Goal: Book appointment/travel/reservation

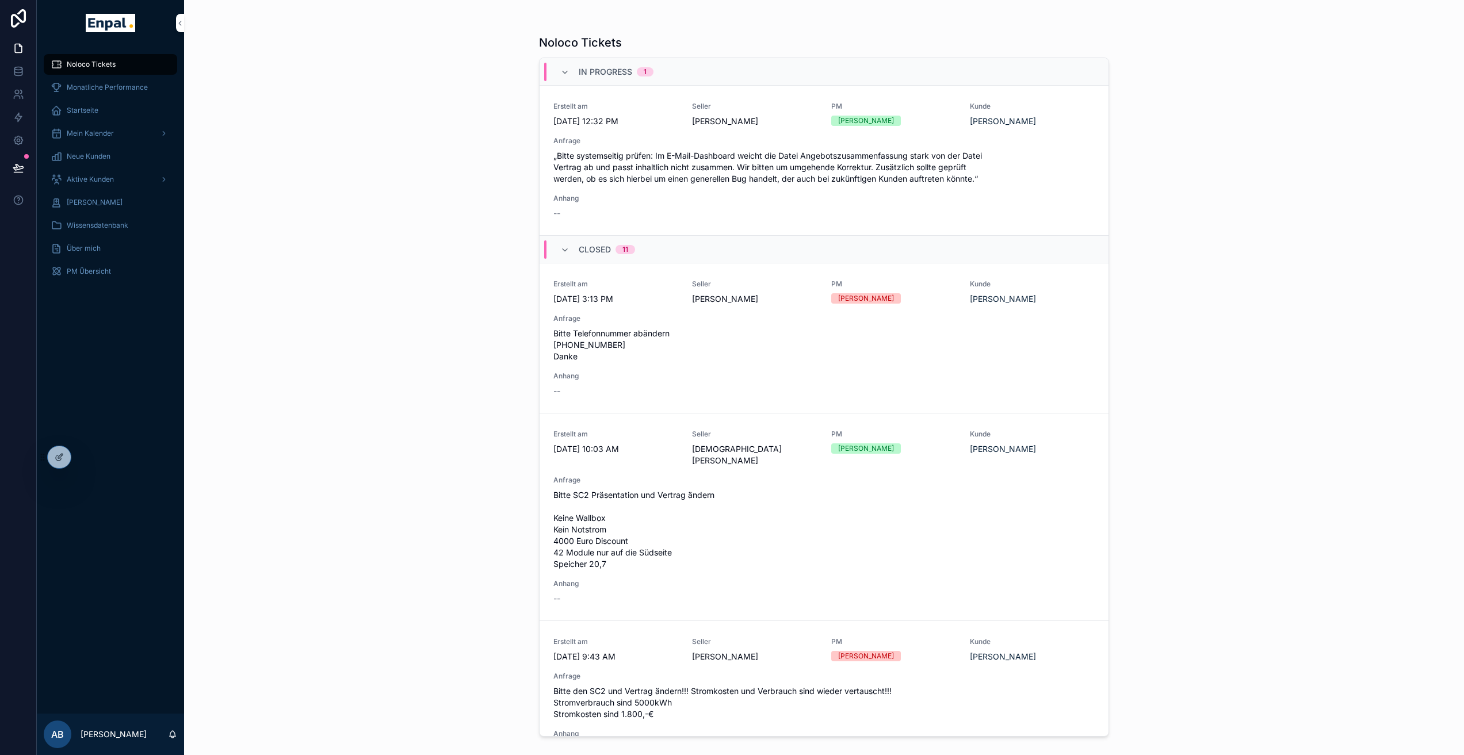
click at [99, 179] on span "Aktive Kunden" at bounding box center [90, 179] width 47 height 9
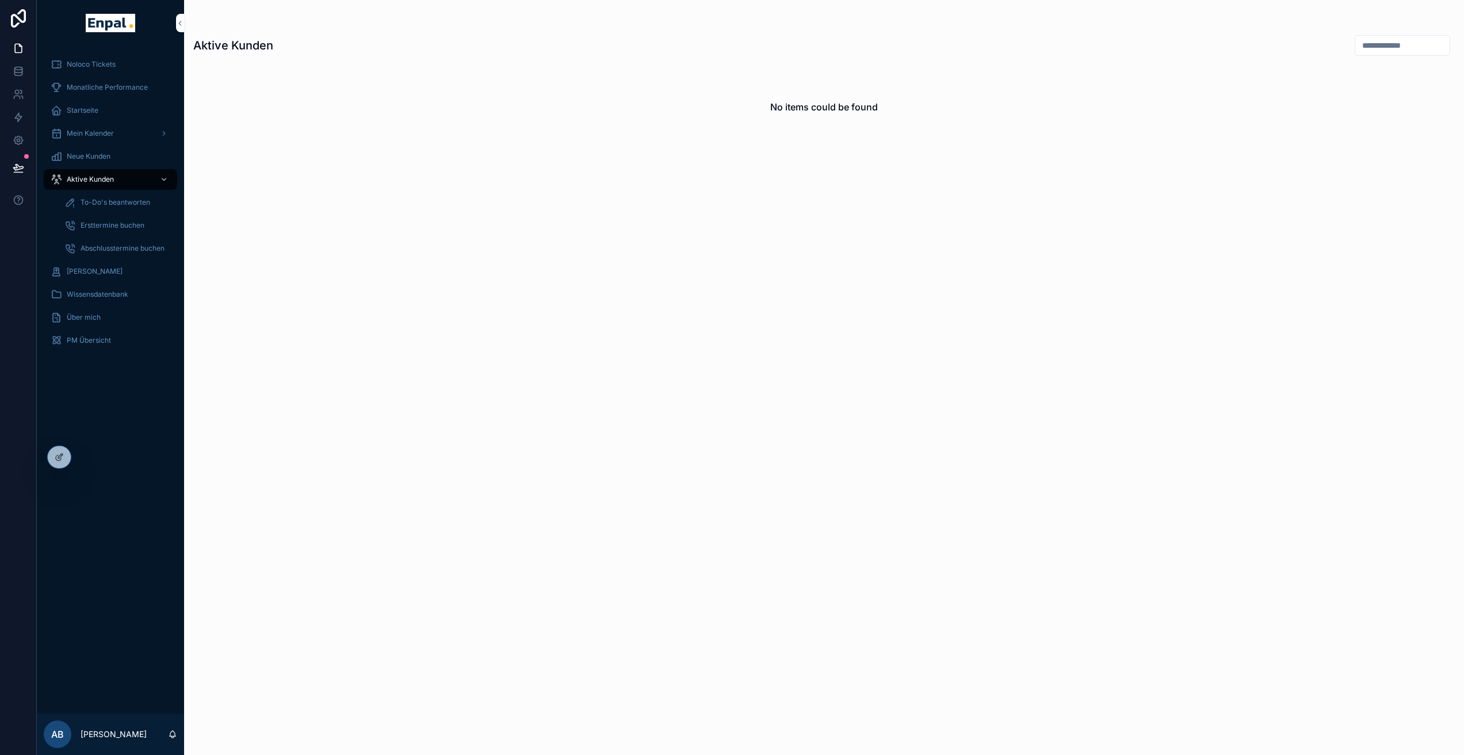
click at [0, 0] on icon at bounding box center [0, 0] width 0 height 0
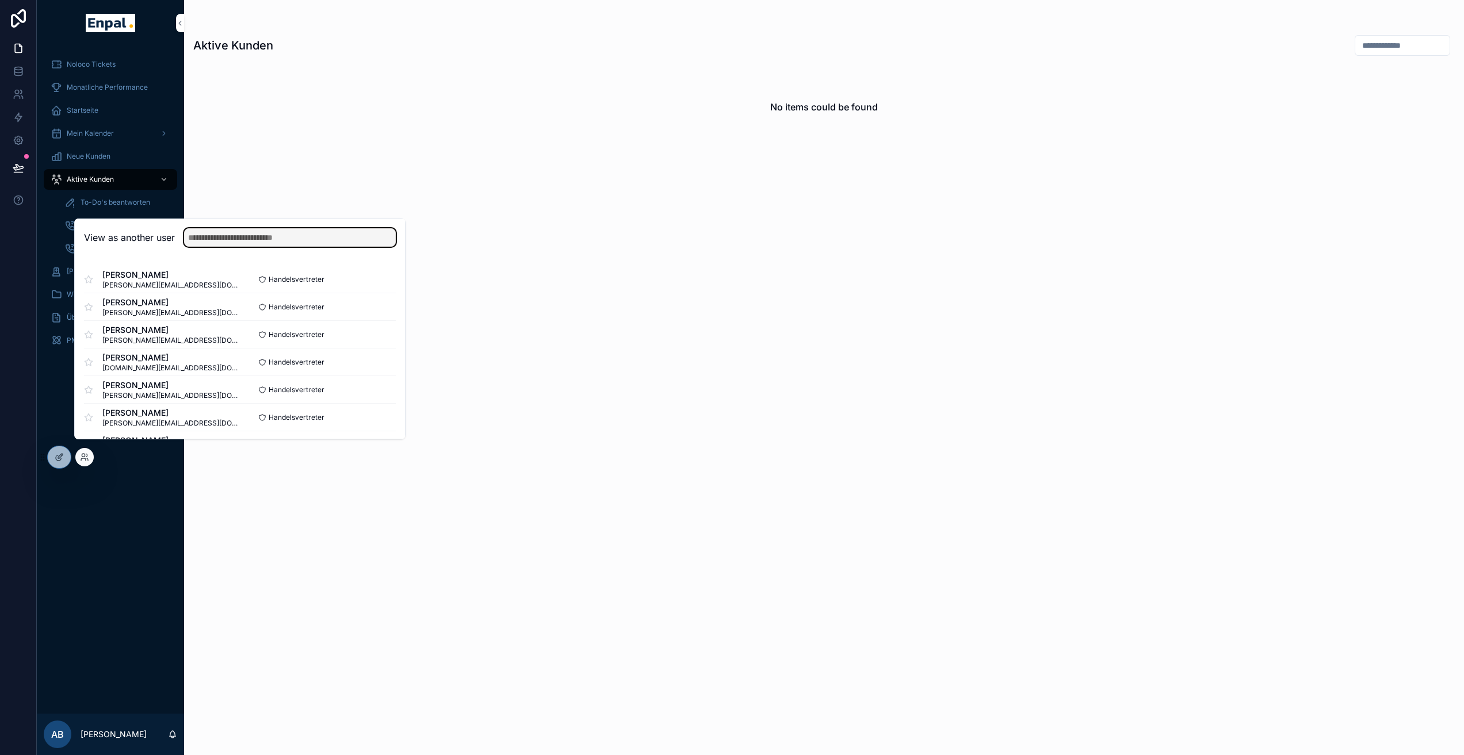
click at [220, 246] on input "text" at bounding box center [290, 237] width 212 height 18
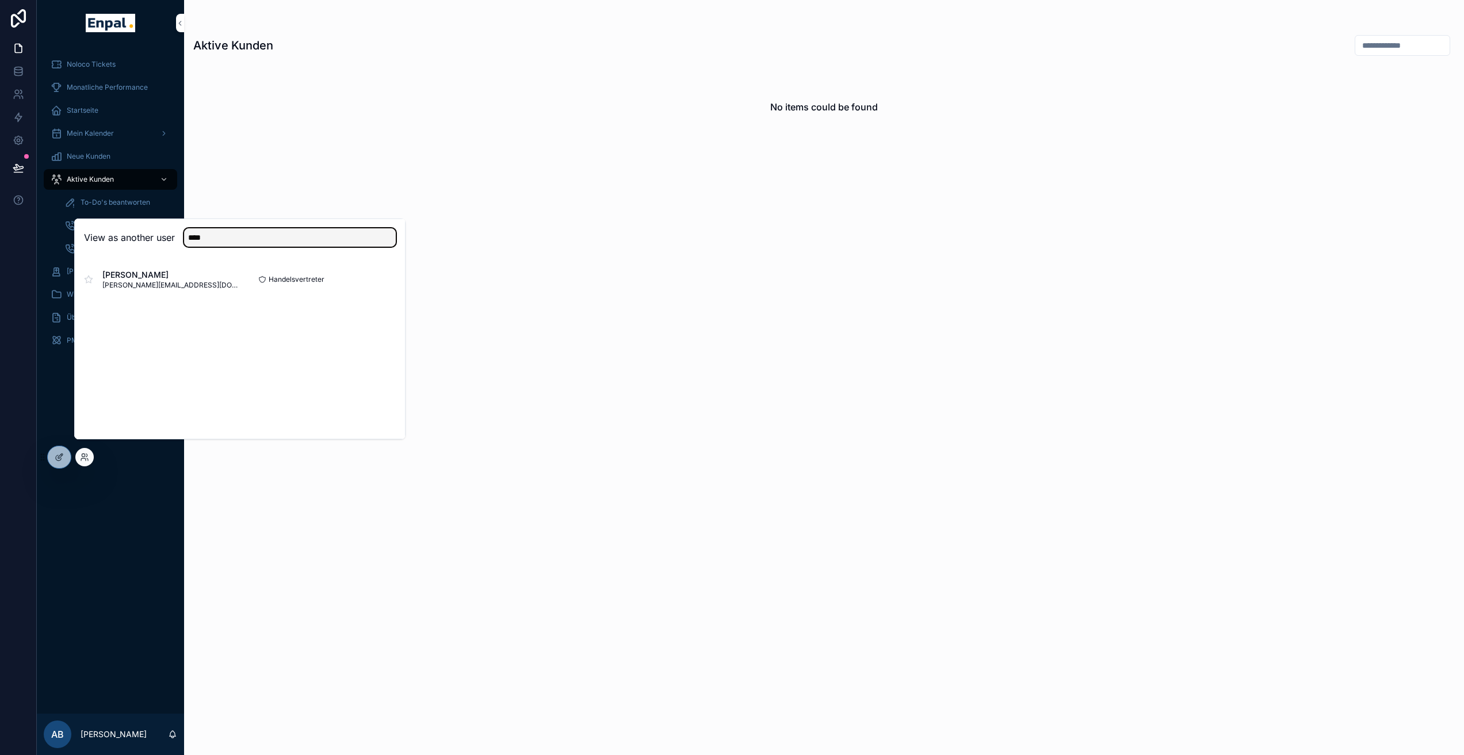
type input "****"
click at [0, 0] on button "Select" at bounding box center [0, 0] width 0 height 0
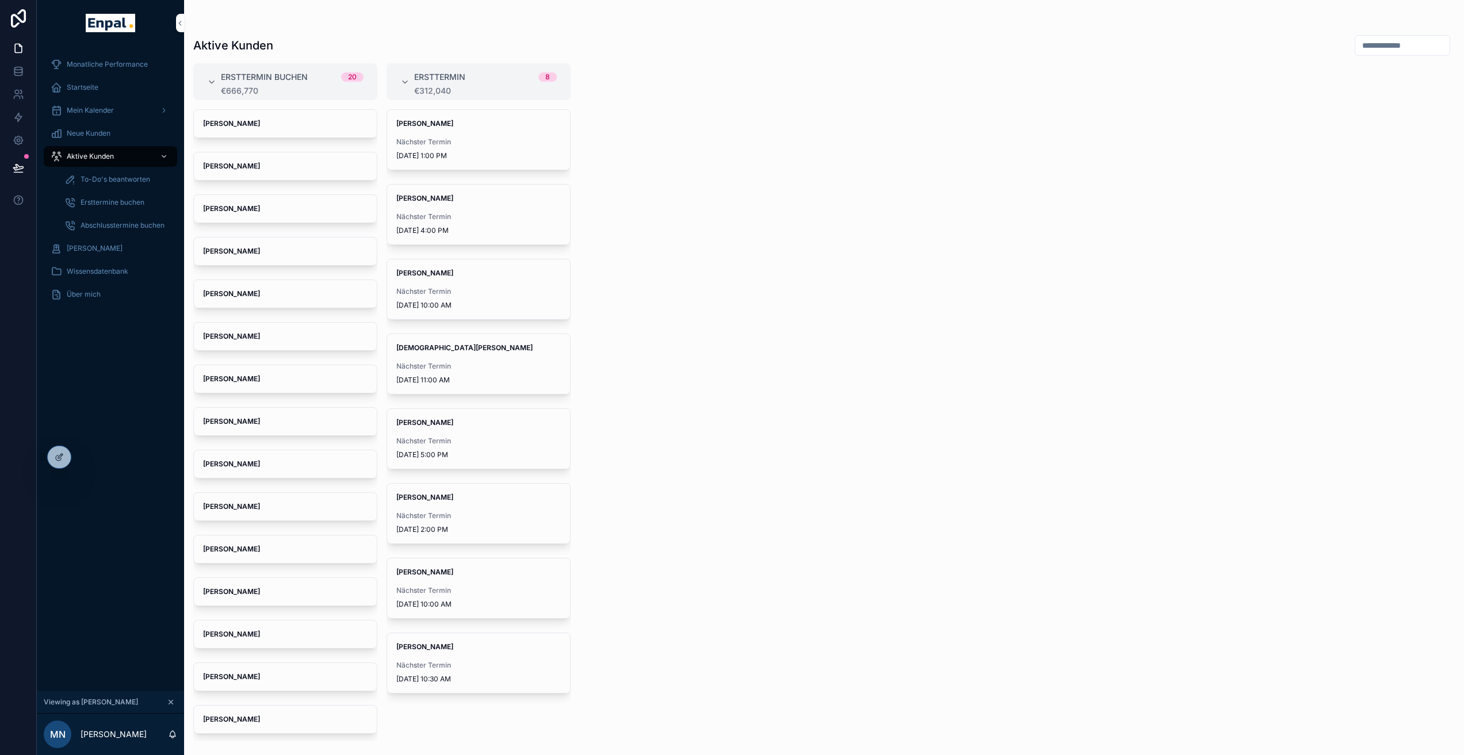
click at [485, 643] on span "Andreas Solter" at bounding box center [478, 647] width 165 height 9
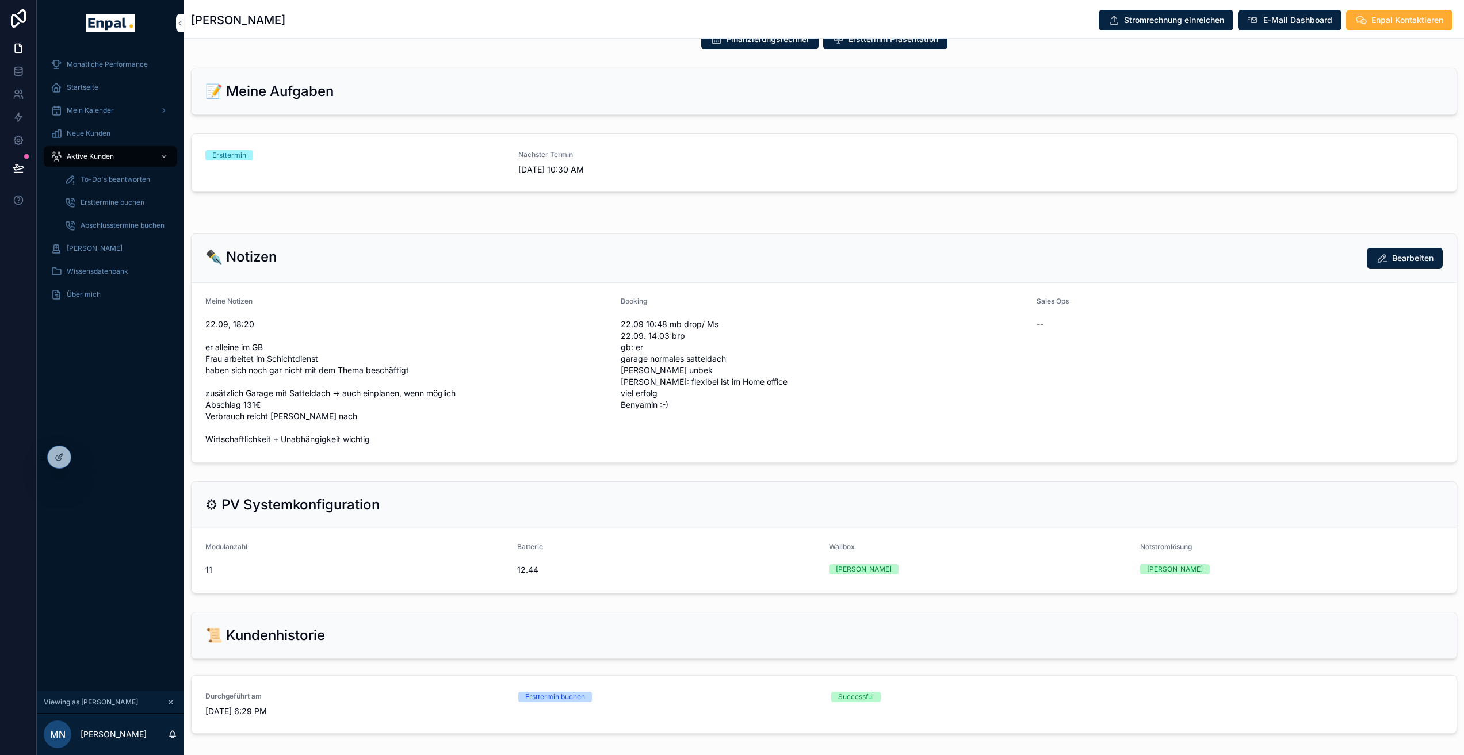
scroll to position [610, 0]
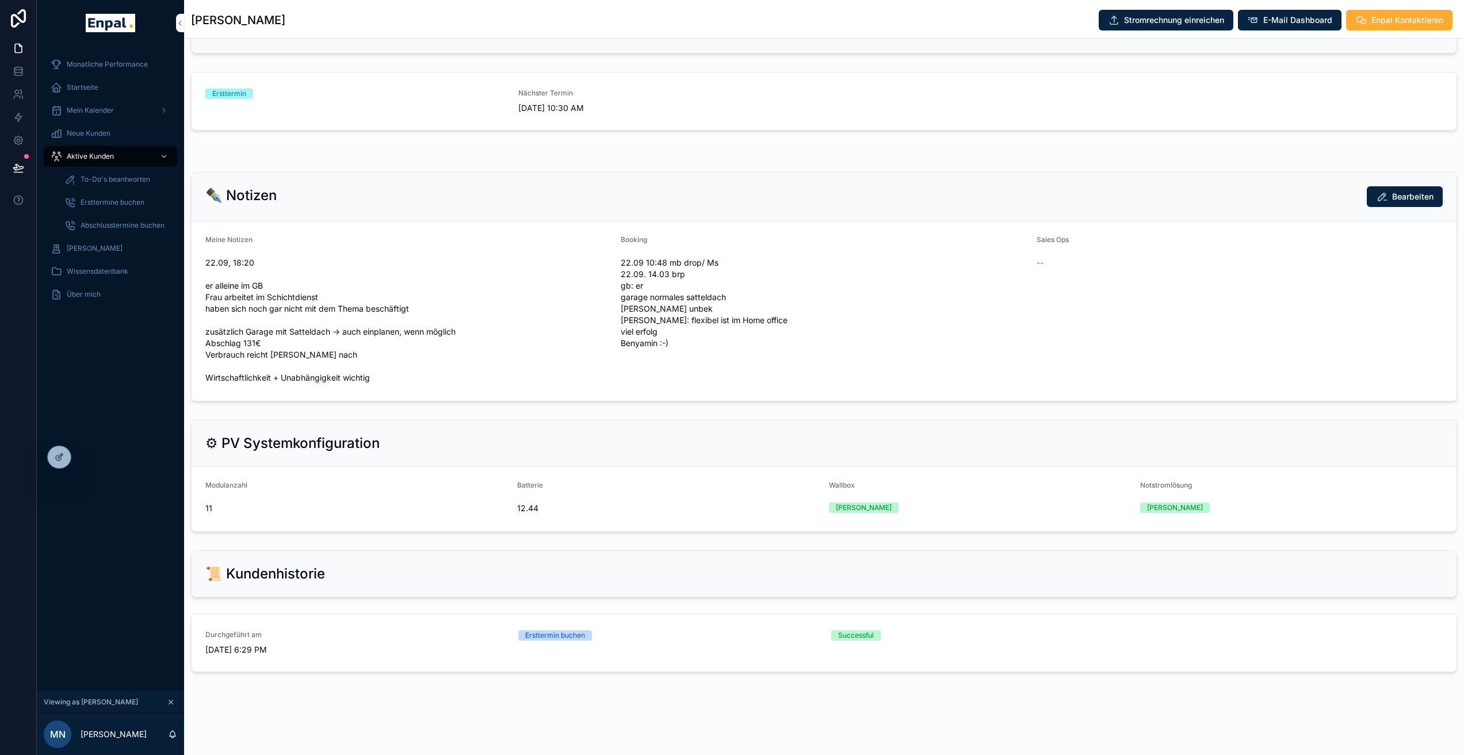
click at [266, 266] on span "22.09, 18:20 er alleine im GB Frau arbeitet im Schichtdienst haben sich noch ga…" at bounding box center [408, 320] width 406 height 127
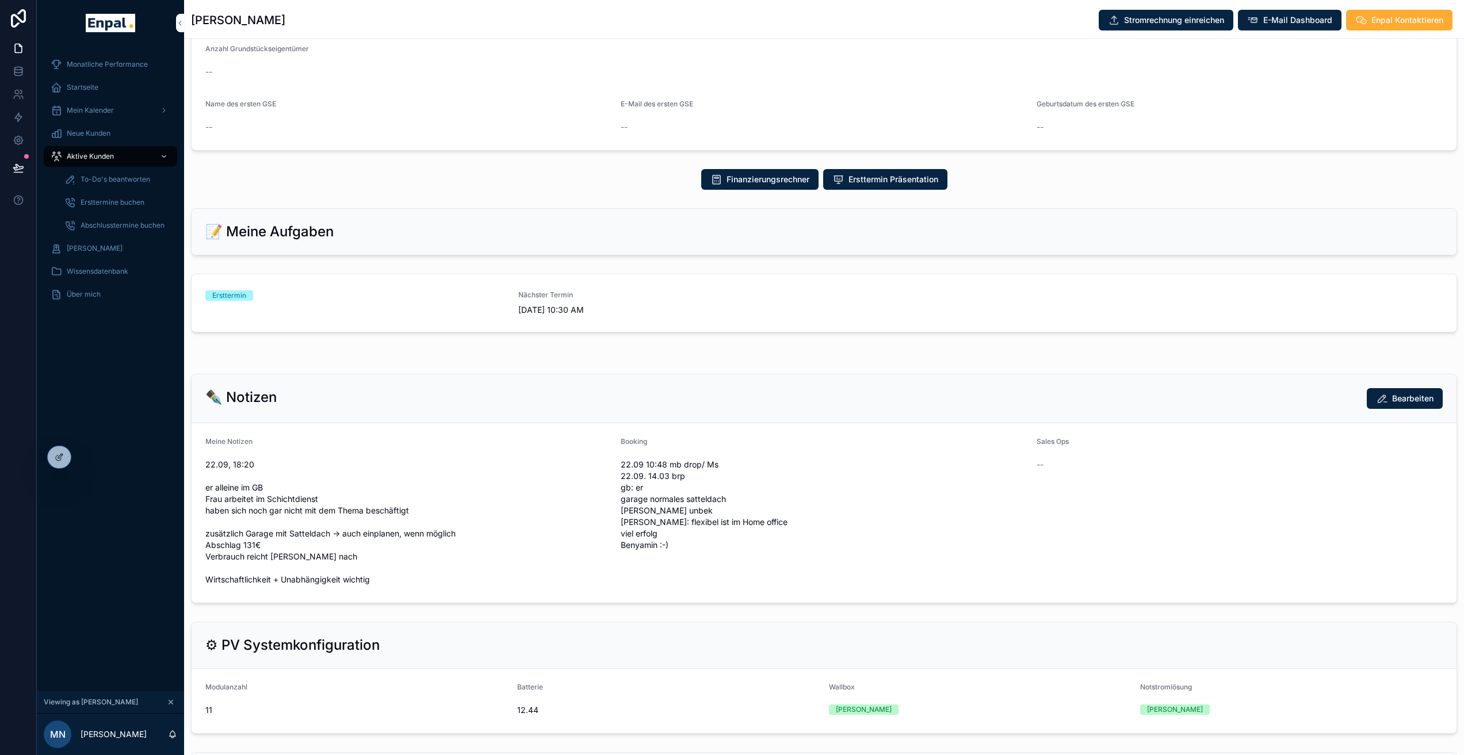
scroll to position [406, 0]
click at [105, 154] on span "Aktive Kunden" at bounding box center [90, 156] width 47 height 9
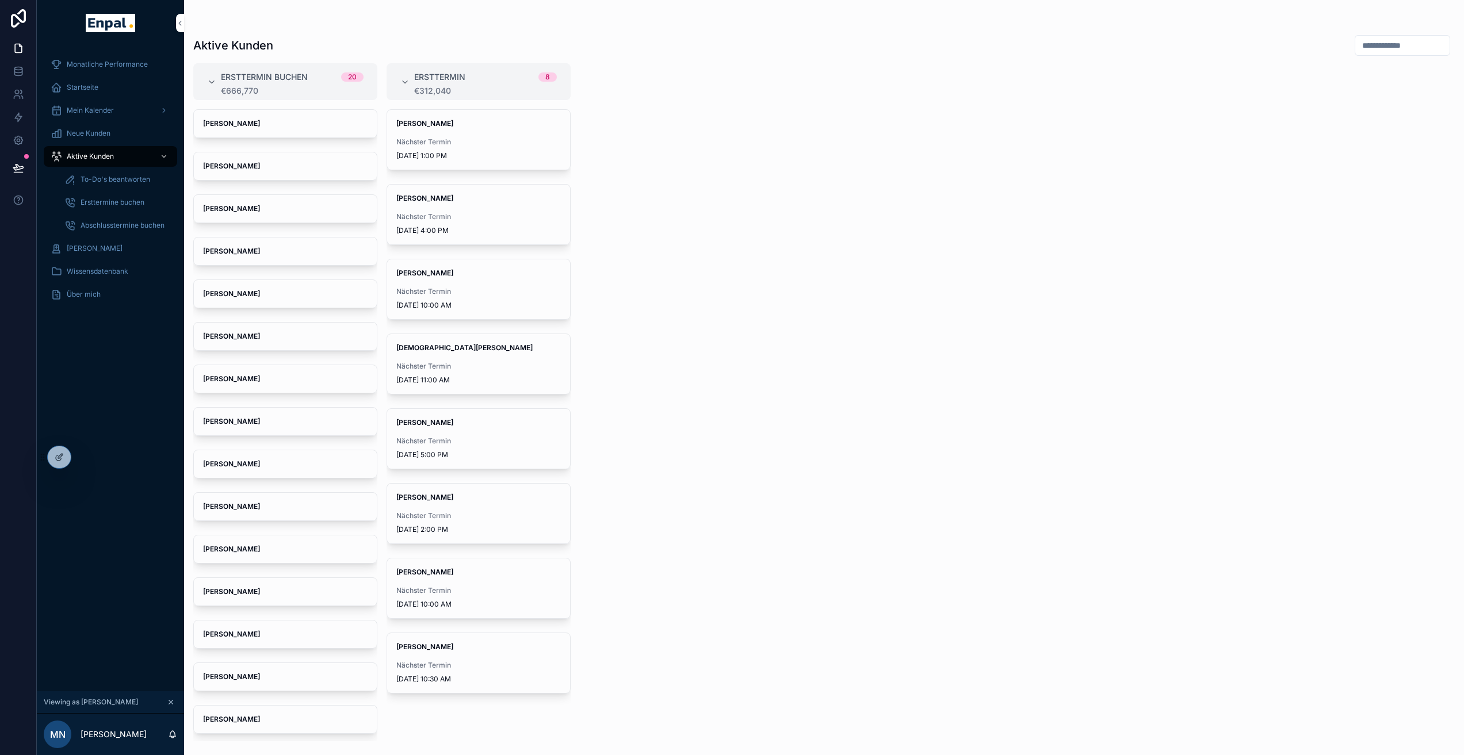
click at [112, 82] on div "Startseite" at bounding box center [111, 87] width 120 height 18
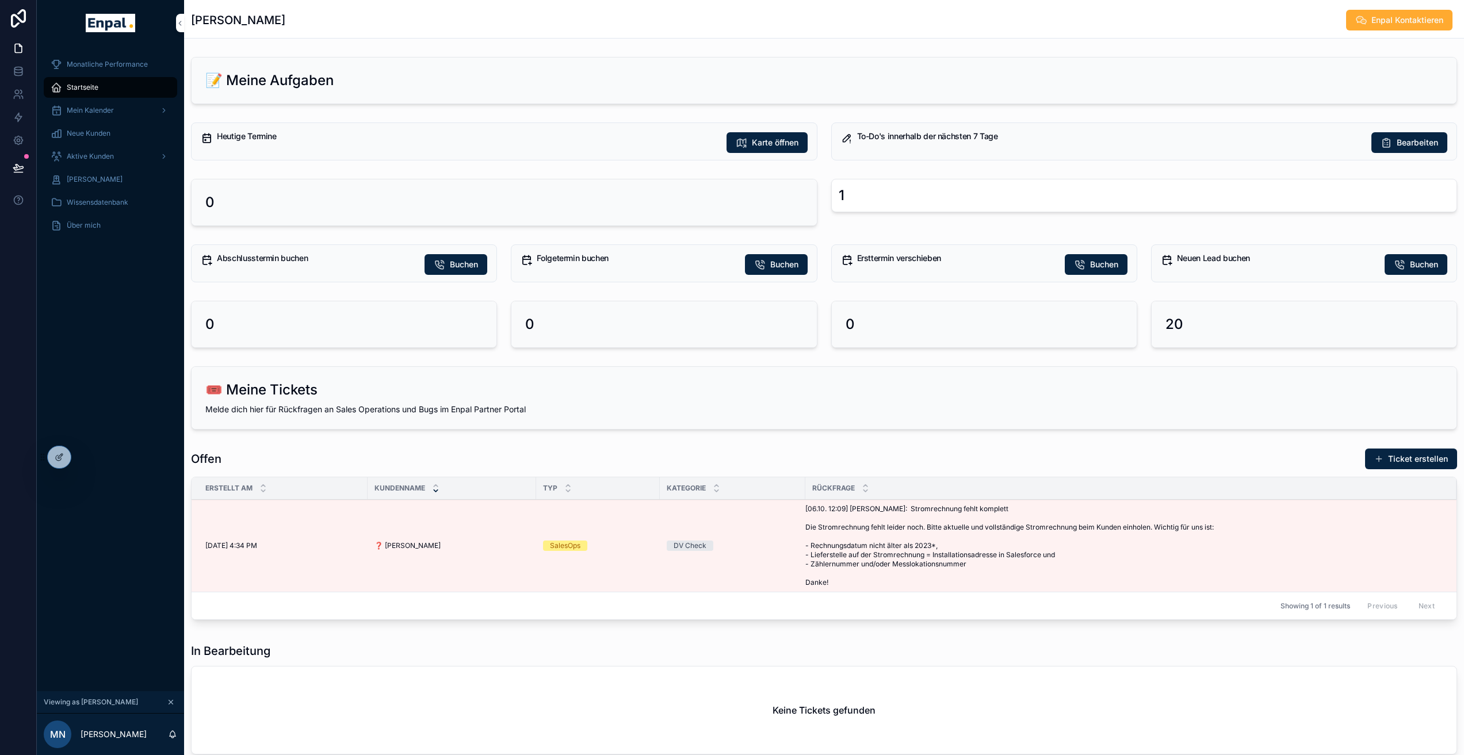
click at [1423, 267] on span "Buchen" at bounding box center [1424, 265] width 28 height 12
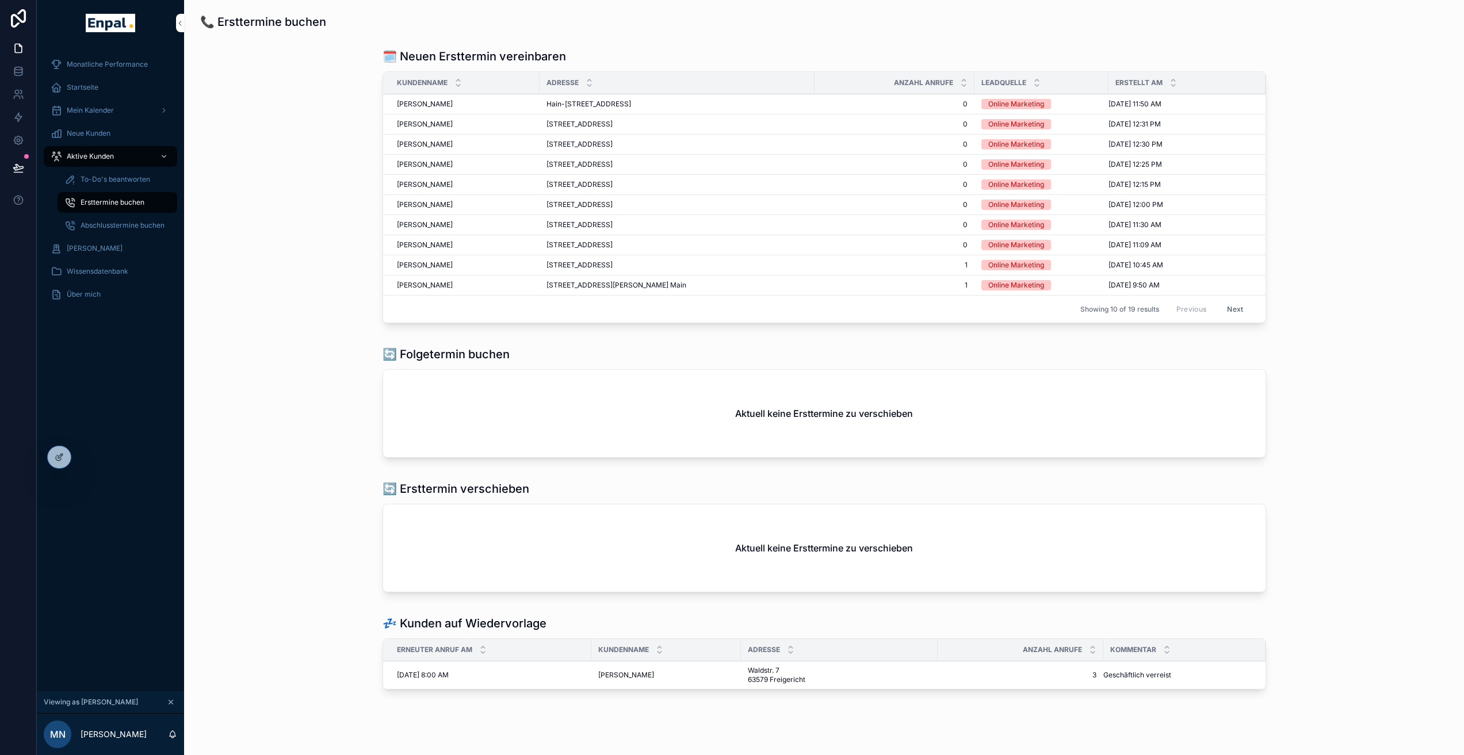
click at [1235, 318] on button "Next" at bounding box center [1235, 309] width 32 height 18
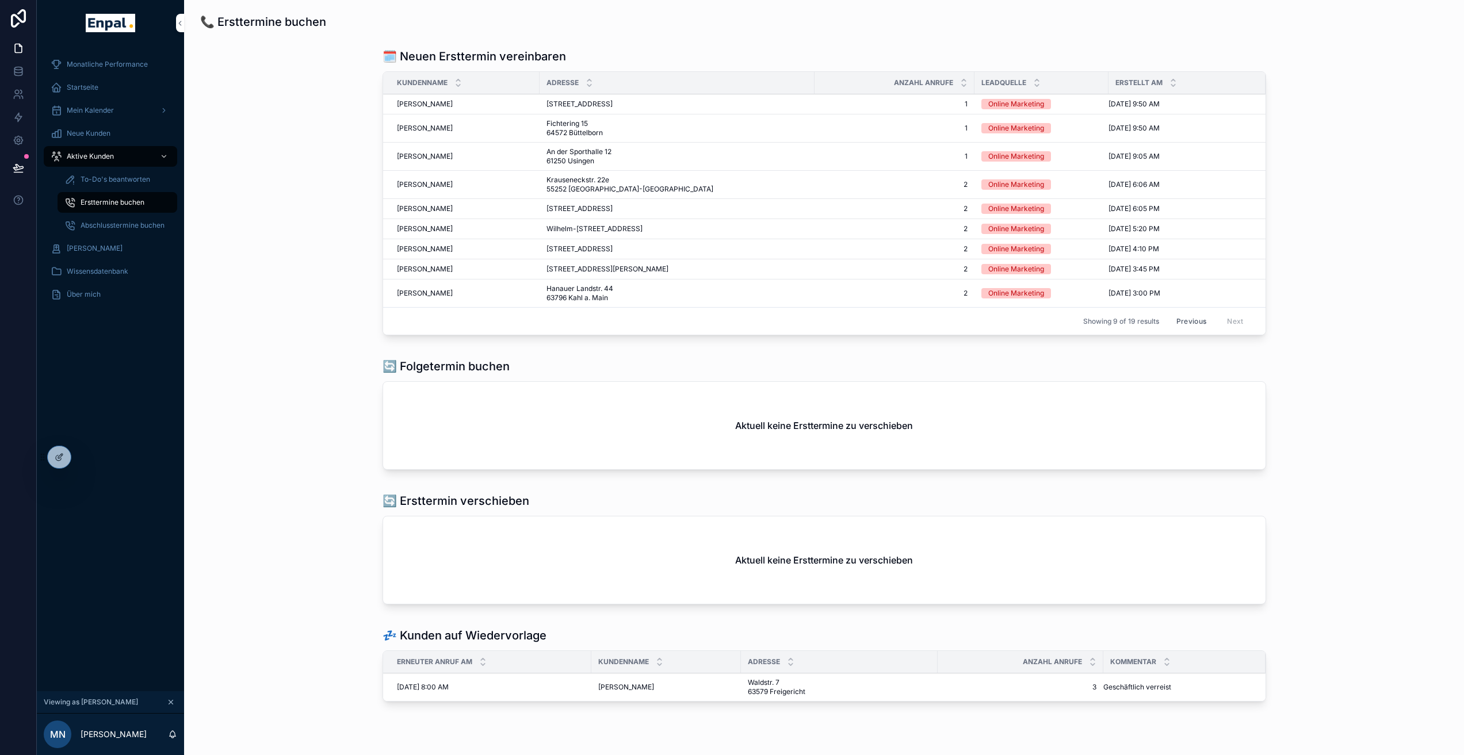
click at [1206, 330] on button "Previous" at bounding box center [1192, 321] width 46 height 18
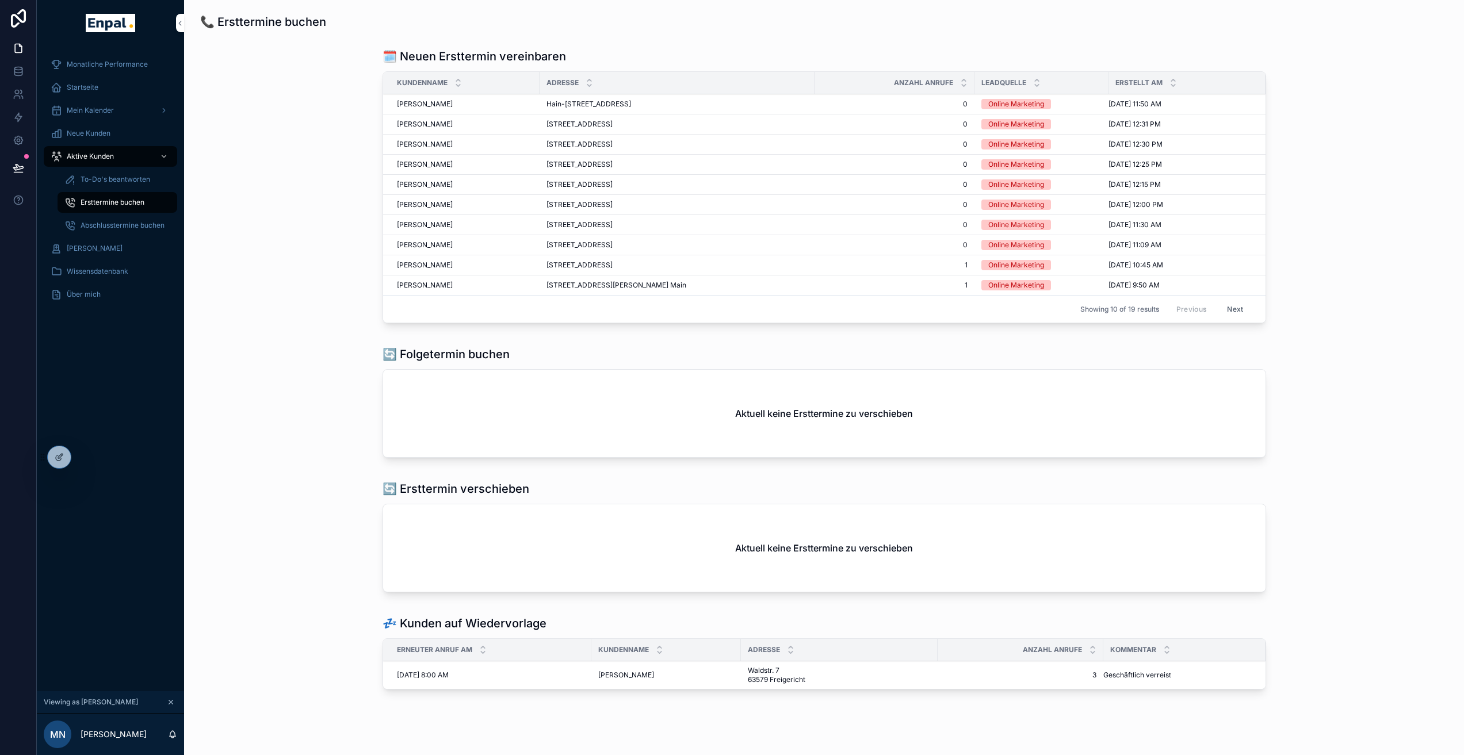
click at [1244, 318] on button "Next" at bounding box center [1235, 309] width 32 height 18
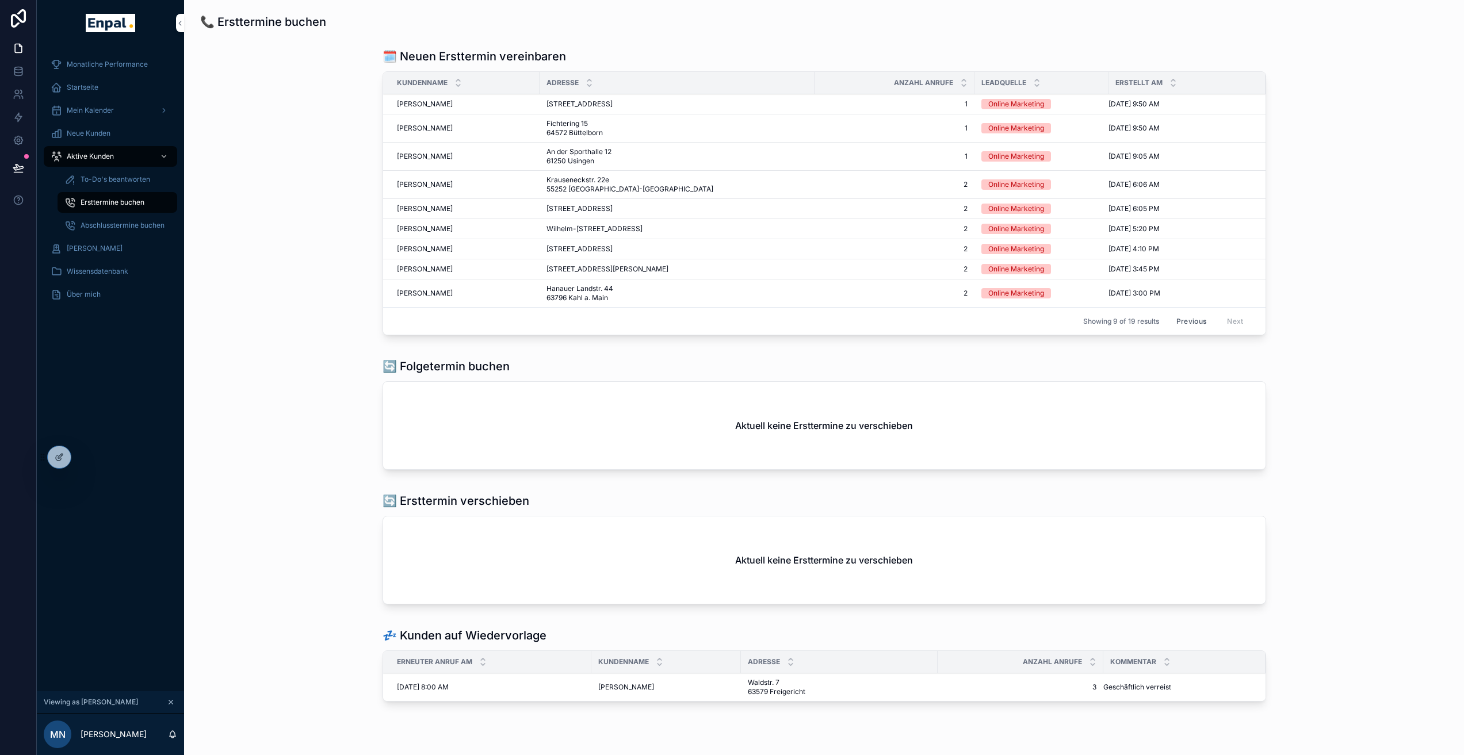
click at [1196, 330] on button "Previous" at bounding box center [1192, 321] width 46 height 18
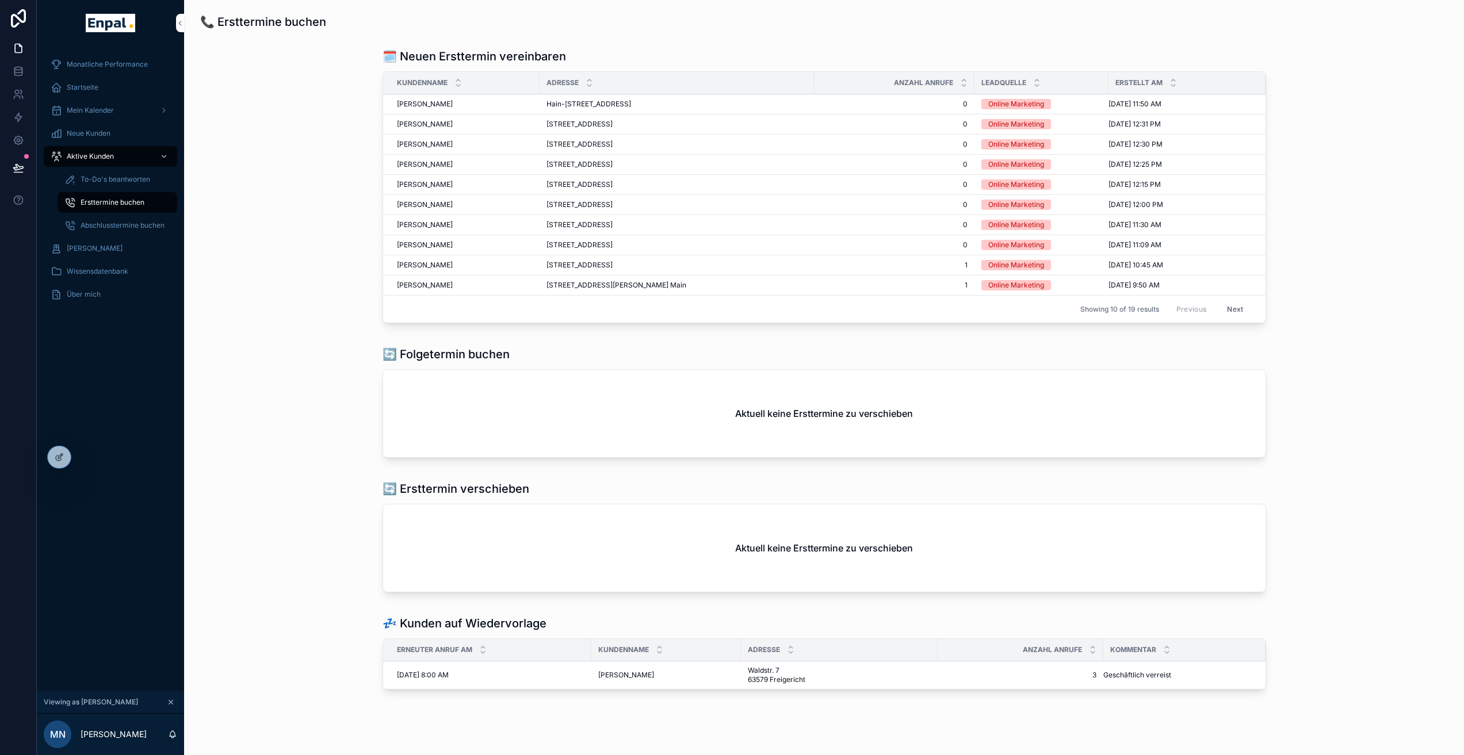
click at [1238, 318] on button "Next" at bounding box center [1235, 309] width 32 height 18
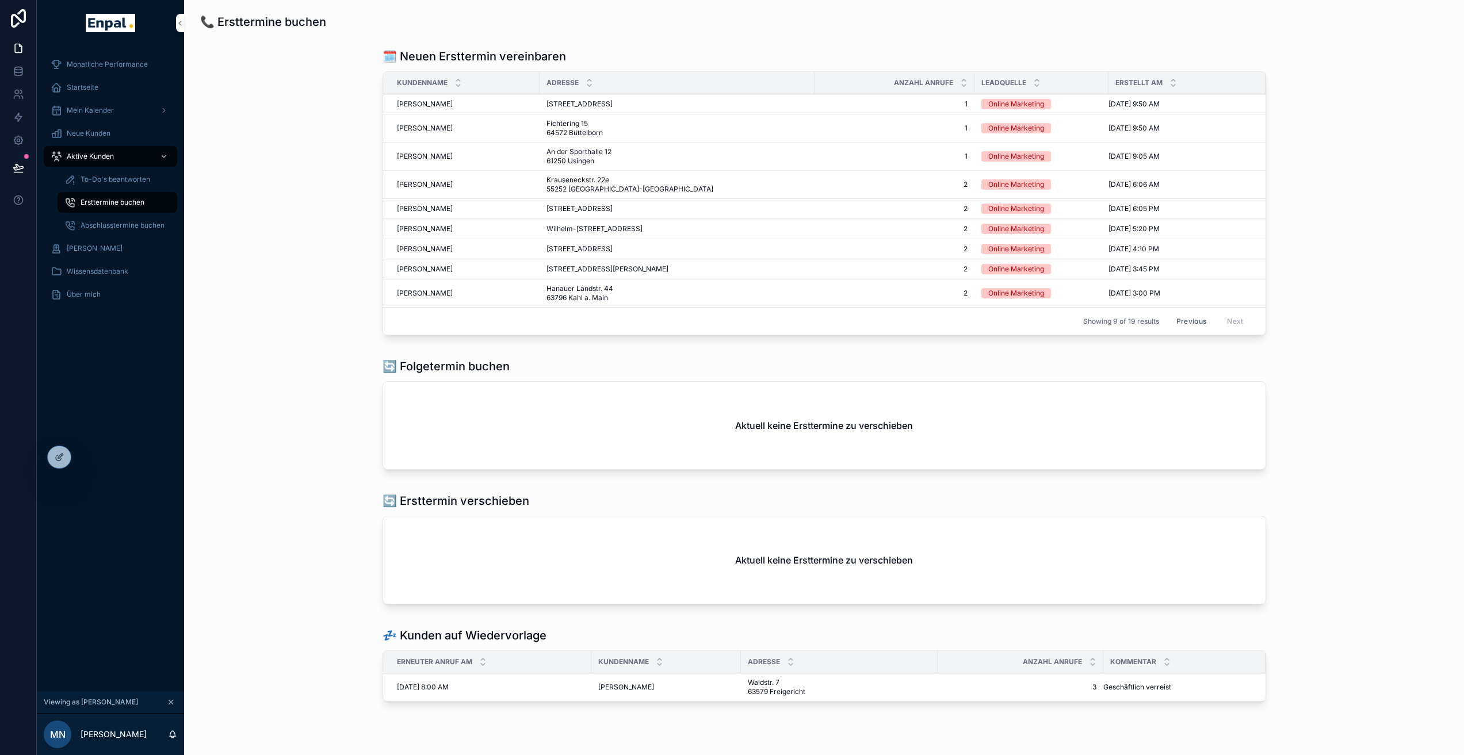
click at [1188, 330] on button "Previous" at bounding box center [1192, 321] width 46 height 18
